Goal: Navigation & Orientation: Find specific page/section

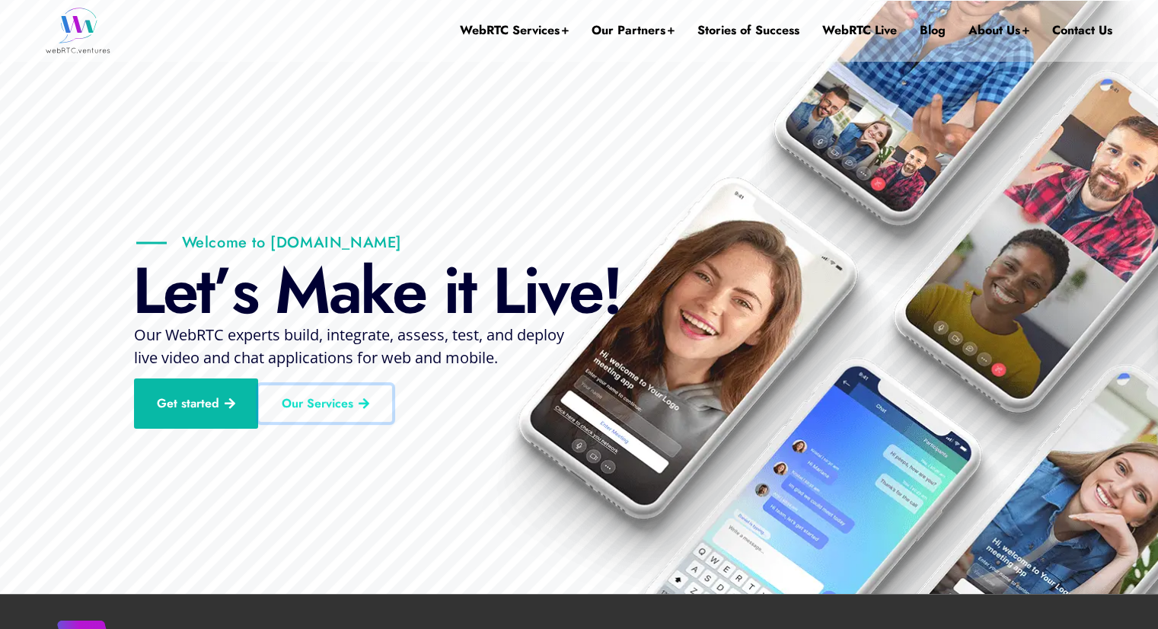
click at [341, 397] on link "Our Services" at bounding box center [325, 403] width 133 height 37
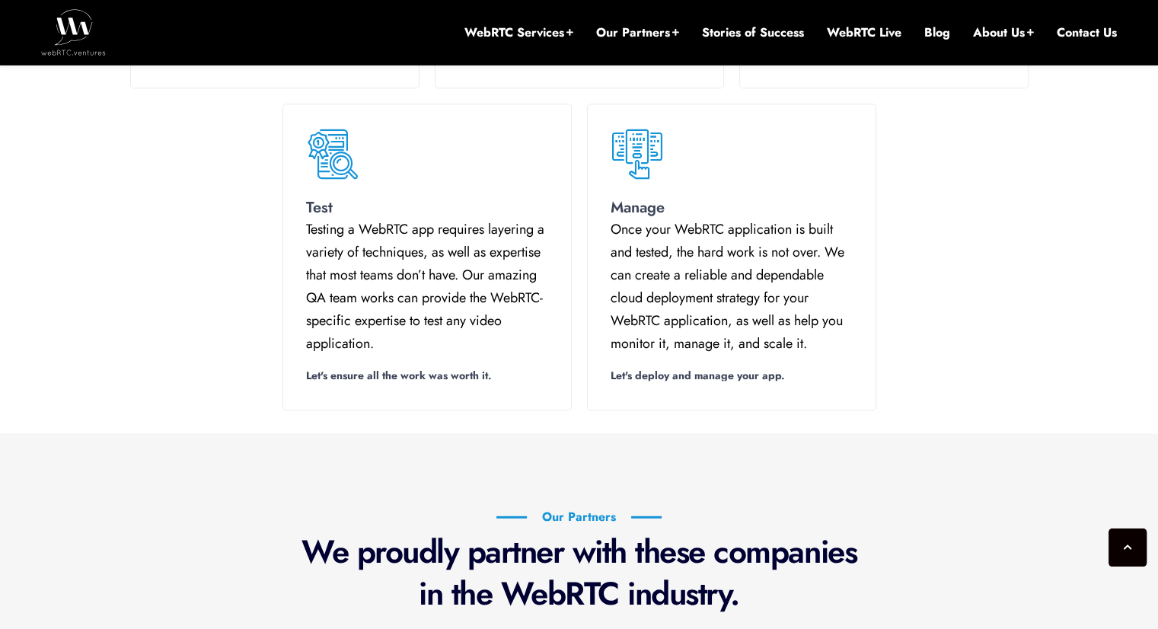
scroll to position [1208, 0]
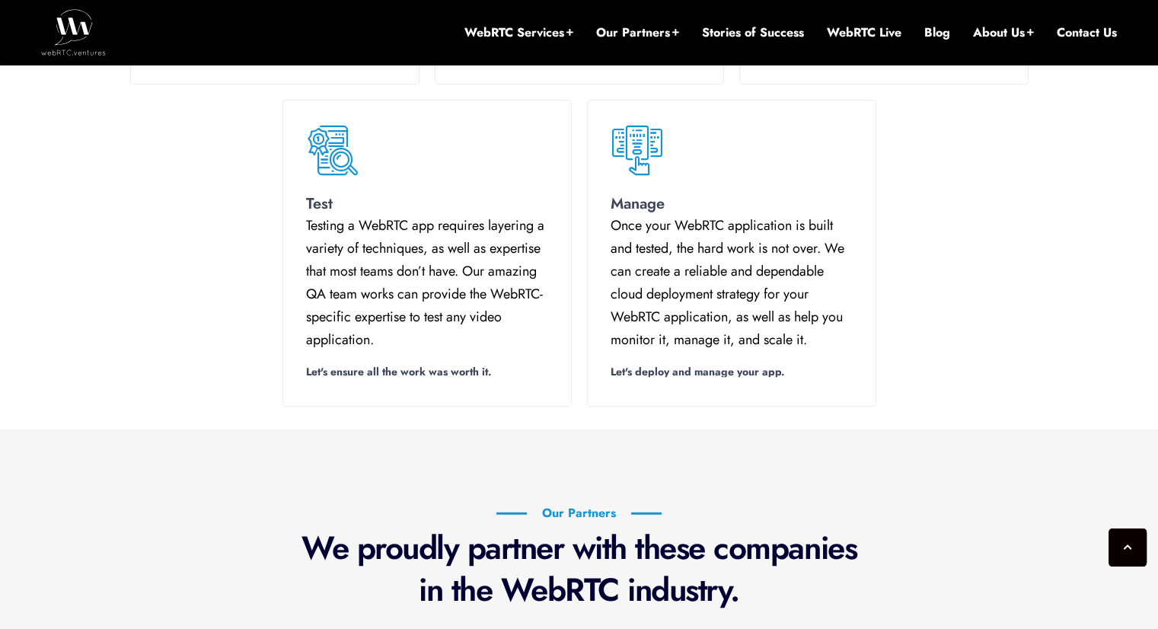
click at [1157, 257] on html "Search Here Search Categories AI AWS / Amazon Chime SDK Broadcasting Contact Ce…" at bounding box center [579, 582] width 1158 height 3580
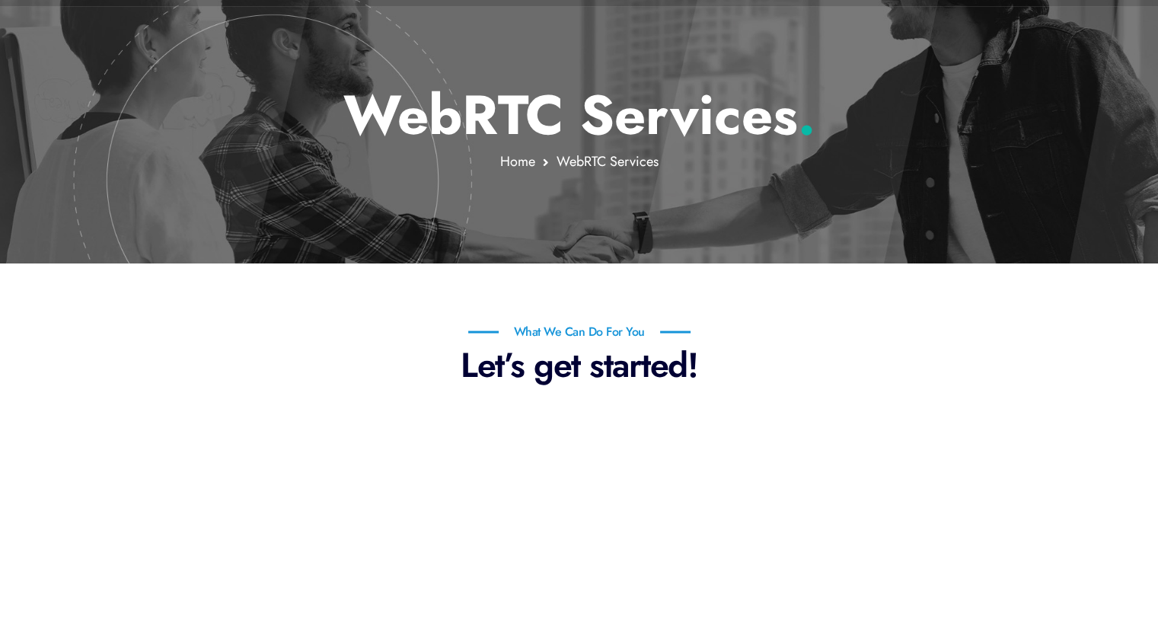
scroll to position [0, 0]
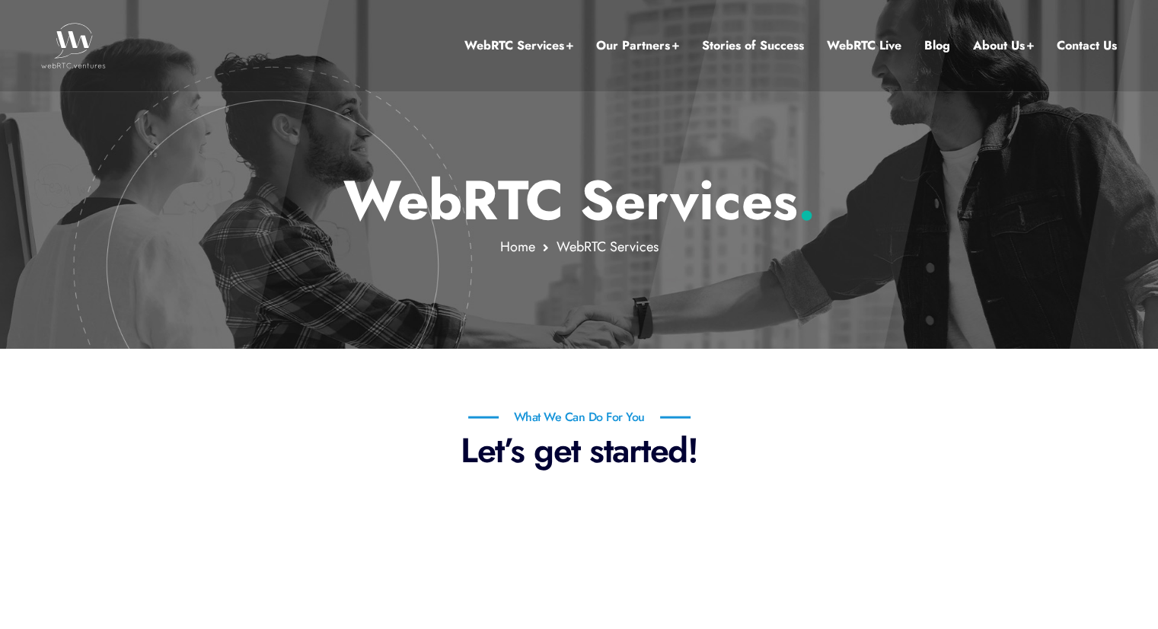
click at [1079, 49] on link "Contact Us" at bounding box center [1086, 46] width 60 height 20
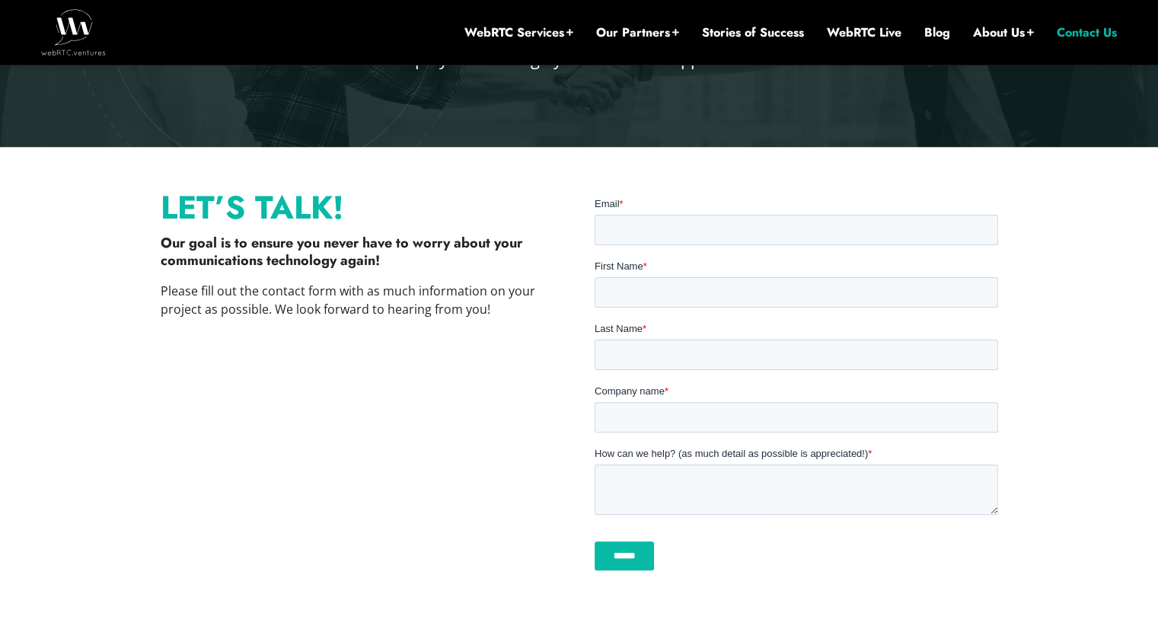
scroll to position [324, 0]
